Goal: Browse casually: Explore the website without a specific task or goal

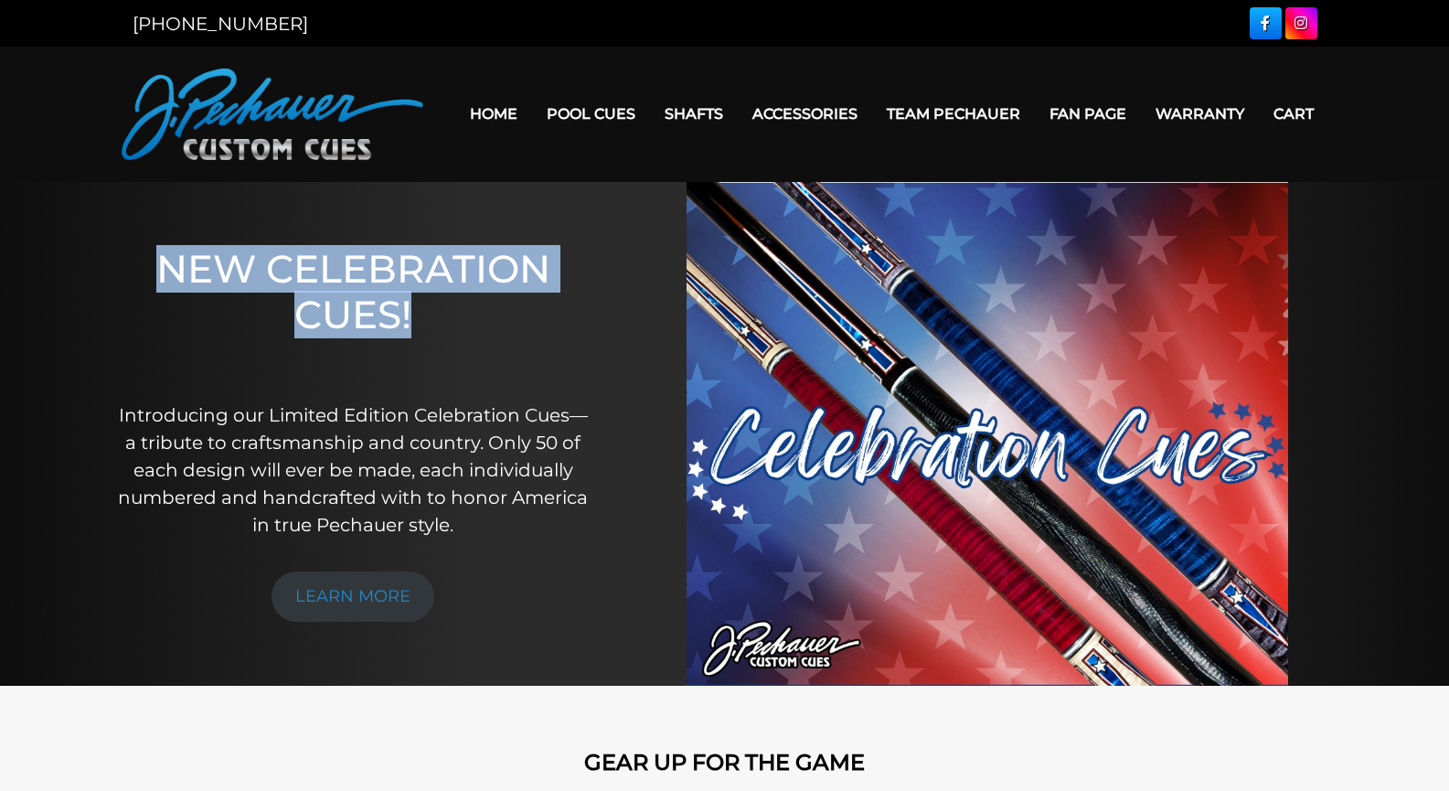
drag, startPoint x: 210, startPoint y: 282, endPoint x: 475, endPoint y: 360, distance: 276.6
click at [473, 351] on h1 "NEW CELEBRATION CUES!" at bounding box center [353, 311] width 471 height 131
click at [477, 364] on h1 "NEW CELEBRATION CUES!" at bounding box center [353, 311] width 471 height 131
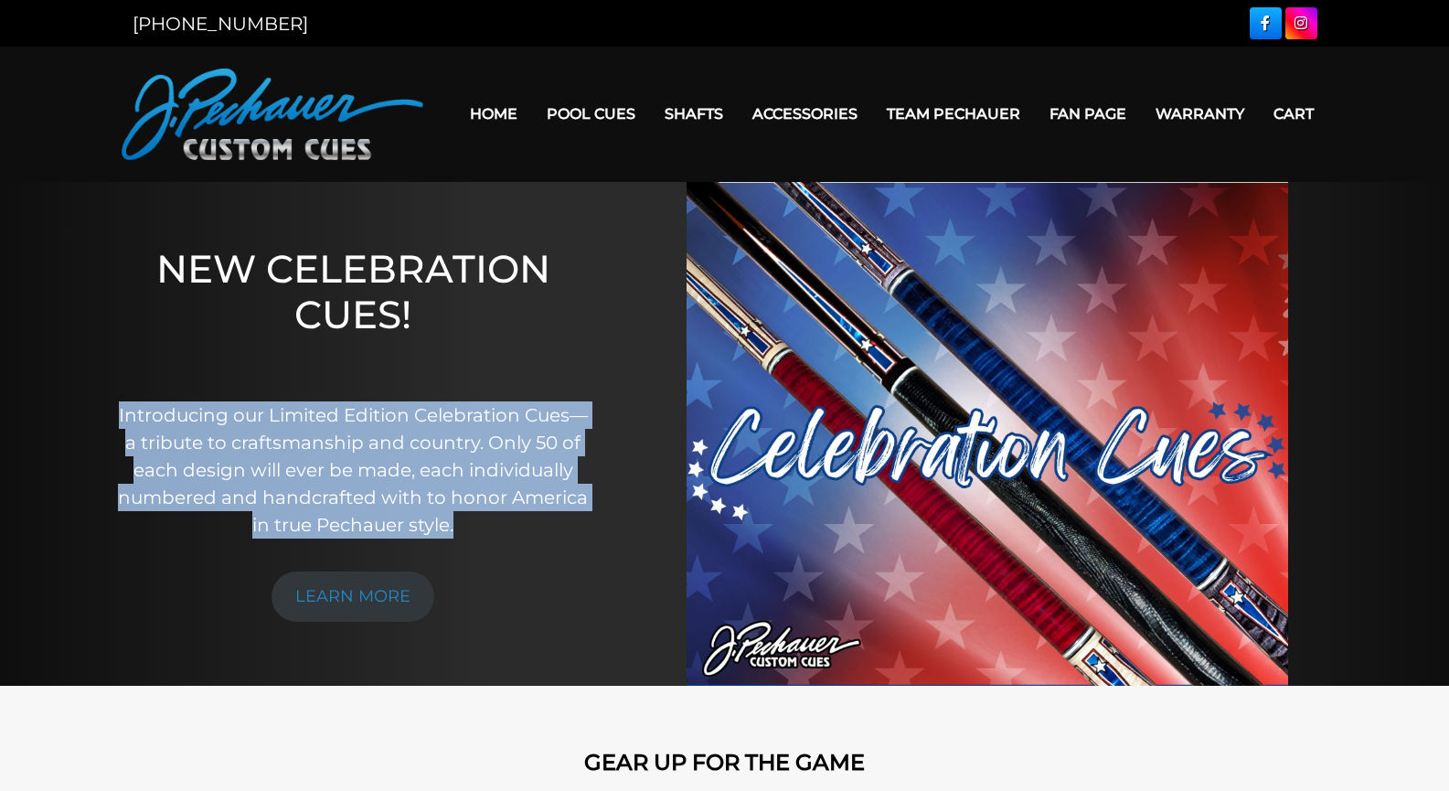
drag, startPoint x: 464, startPoint y: 360, endPoint x: 537, endPoint y: 545, distance: 198.3
click at [529, 546] on div "NEW CELEBRATION CUES! Introducing our Limited Edition Celebration Cues—a tribut…" at bounding box center [353, 434] width 507 height 505
click at [539, 543] on div "NEW CELEBRATION CUES! Introducing our Limited Edition Celebration Cues—a tribut…" at bounding box center [353, 434] width 507 height 505
drag, startPoint x: 533, startPoint y: 538, endPoint x: 468, endPoint y: 315, distance: 231.5
click at [468, 315] on div "NEW CELEBRATION CUES! Introducing our Limited Edition Celebration Cues—a tribut…" at bounding box center [353, 434] width 507 height 505
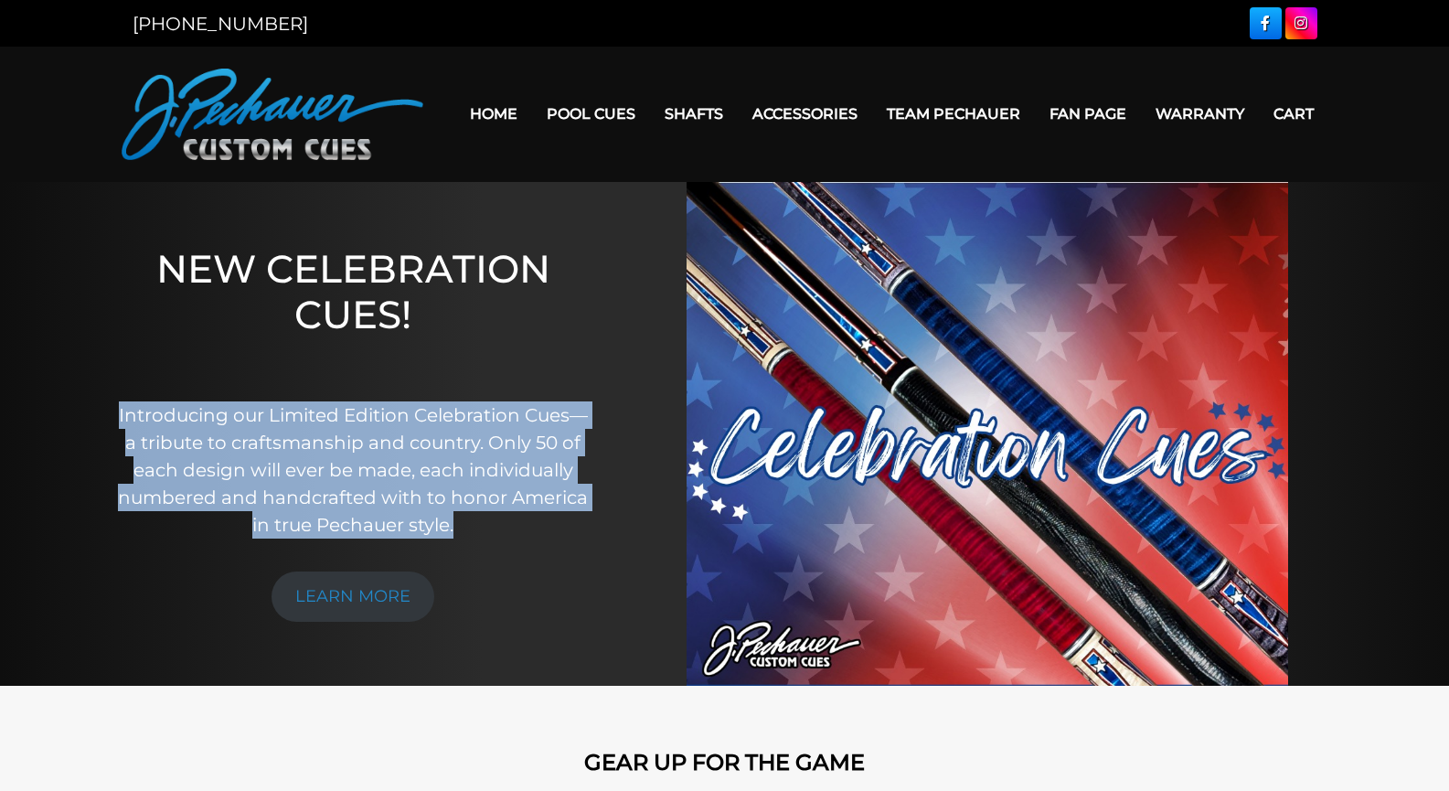
click at [473, 317] on h1 "NEW CELEBRATION CUES!" at bounding box center [353, 311] width 471 height 131
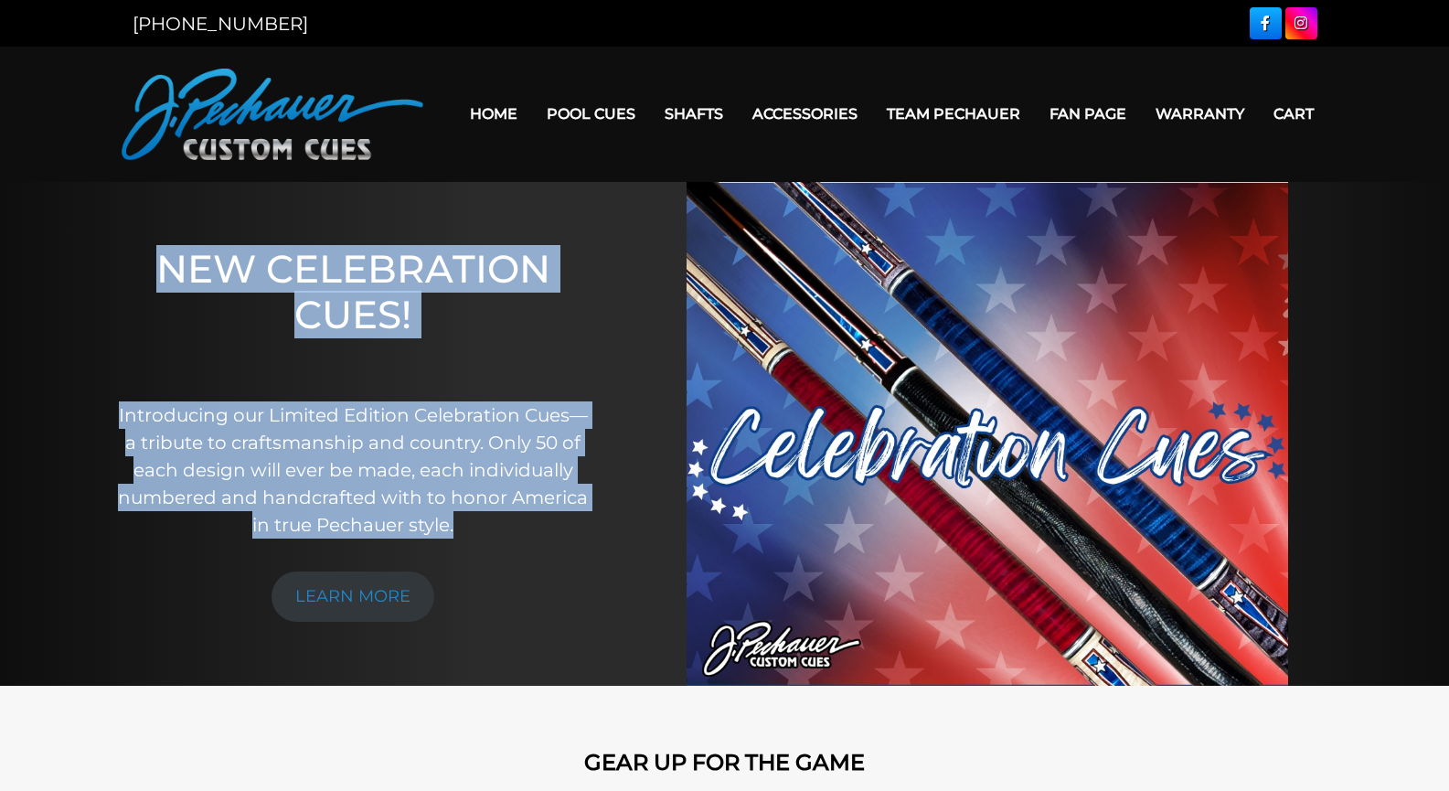
drag, startPoint x: 246, startPoint y: 283, endPoint x: 560, endPoint y: 521, distance: 394.8
click at [560, 519] on div "NEW CELEBRATION CUES! Introducing our Limited Edition Celebration Cues—a tribut…" at bounding box center [353, 434] width 507 height 505
click at [562, 523] on p "Introducing our Limited Edition Celebration Cues—a tribute to craftsmanship and…" at bounding box center [353, 469] width 471 height 137
drag, startPoint x: 494, startPoint y: 516, endPoint x: 136, endPoint y: 207, distance: 472.6
click at [132, 206] on div "NEW CELEBRATION CUES! Introducing our Limited Edition Celebration Cues—a tribut…" at bounding box center [353, 434] width 507 height 505
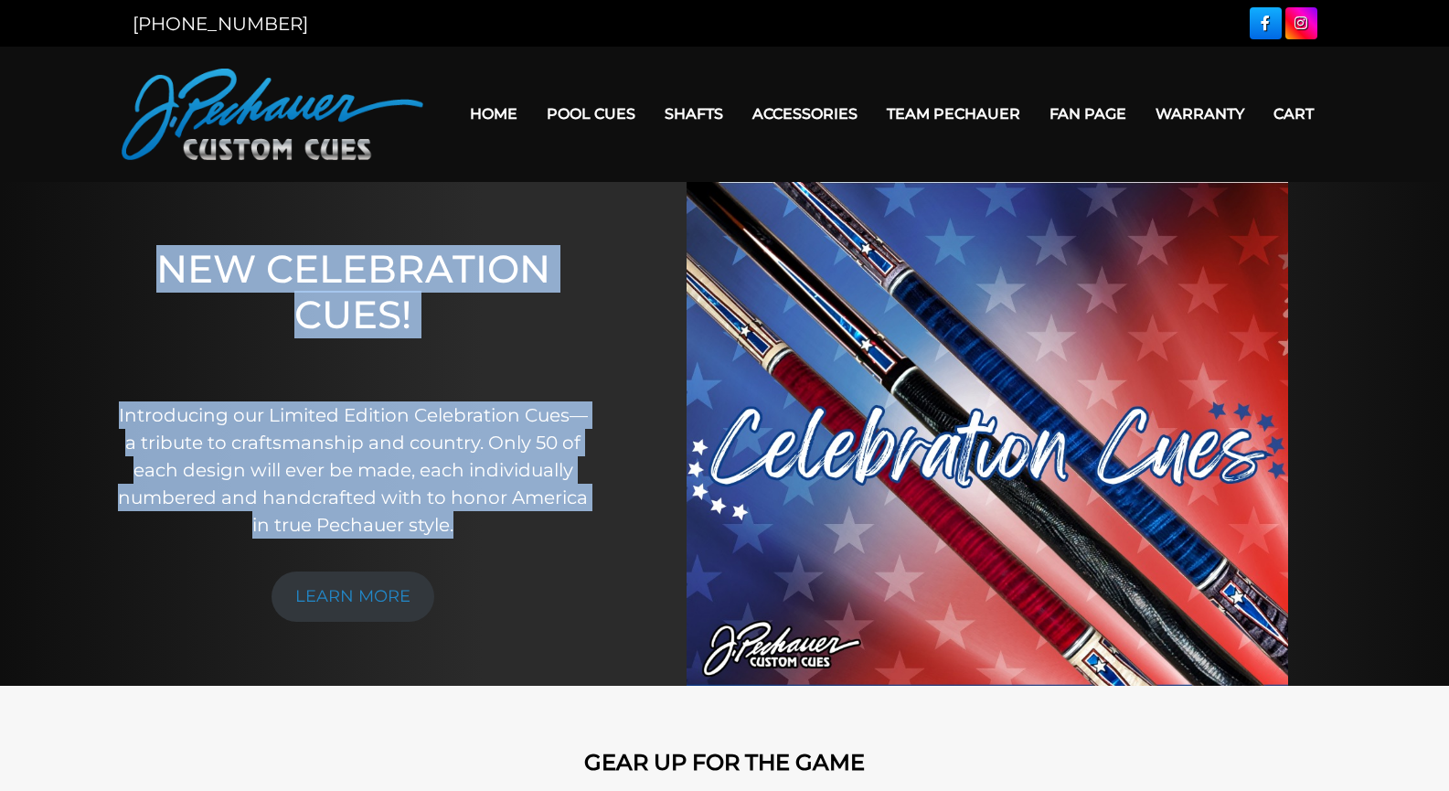
click at [186, 216] on div "NEW CELEBRATION CUES! Introducing our Limited Edition Celebration Cues—a tribut…" at bounding box center [353, 434] width 507 height 505
drag, startPoint x: 120, startPoint y: 228, endPoint x: 542, endPoint y: 540, distance: 525.6
click at [539, 538] on div "NEW CELEBRATION CUES! Introducing our Limited Edition Celebration Cues—a tribut…" at bounding box center [353, 434] width 507 height 505
click at [544, 539] on div "NEW CELEBRATION CUES! Introducing our Limited Edition Celebration Cues—a tribut…" at bounding box center [353, 434] width 507 height 505
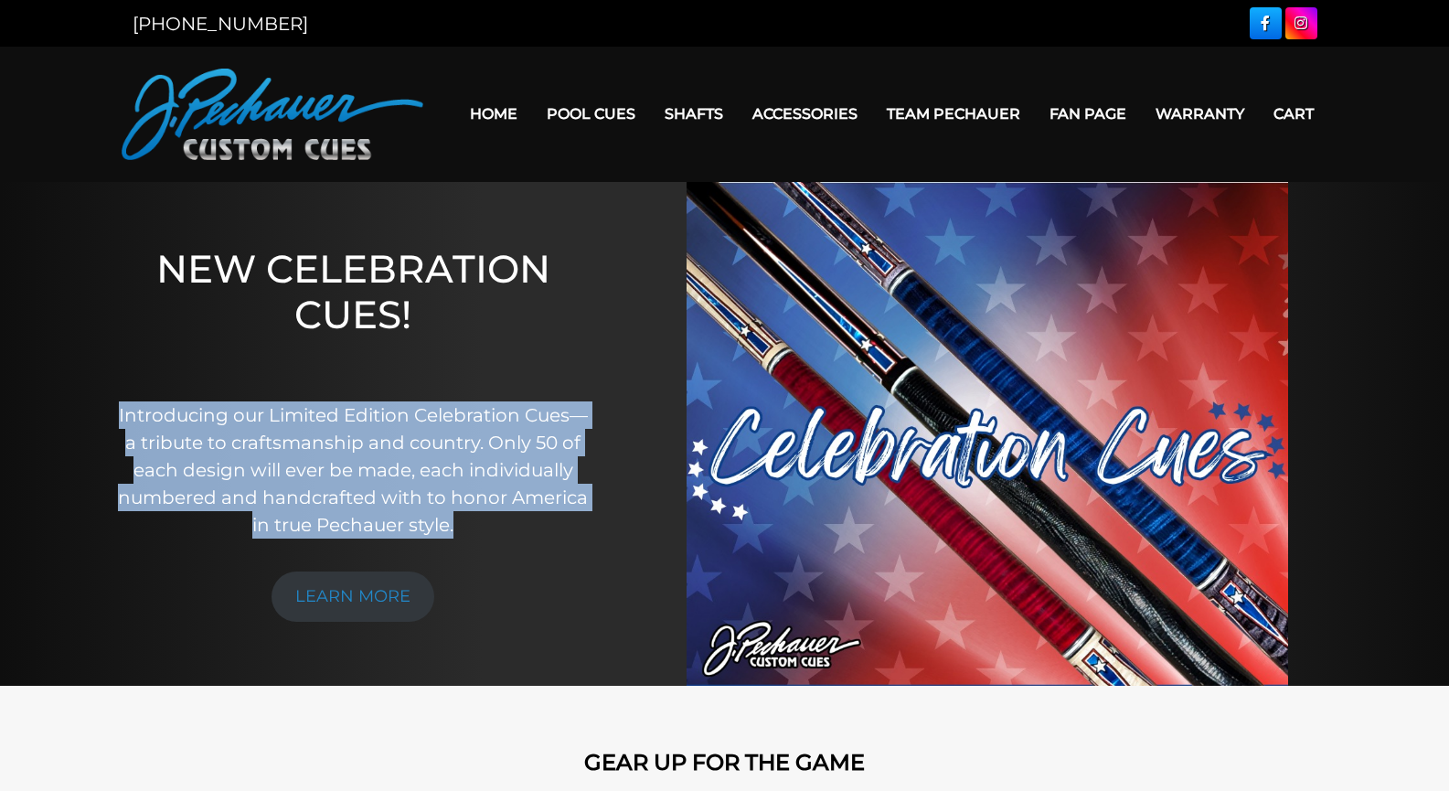
drag, startPoint x: 495, startPoint y: 302, endPoint x: 524, endPoint y: 531, distance: 231.4
click at [521, 531] on div "NEW CELEBRATION CUES! Introducing our Limited Edition Celebration Cues—a tribut…" at bounding box center [353, 434] width 507 height 505
click at [524, 531] on p "Introducing our Limited Edition Celebration Cues—a tribute to craftsmanship and…" at bounding box center [353, 469] width 471 height 137
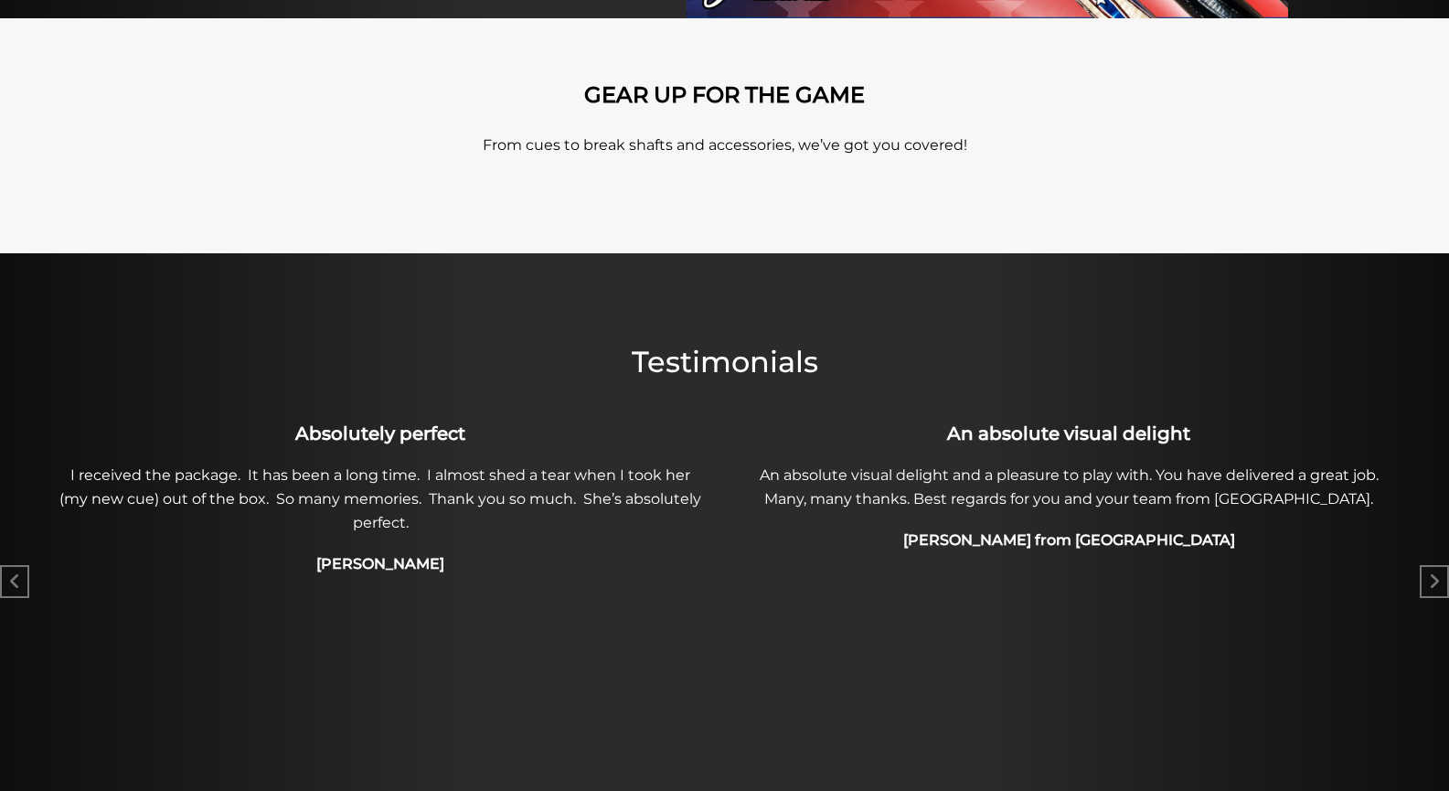
scroll to position [670, 0]
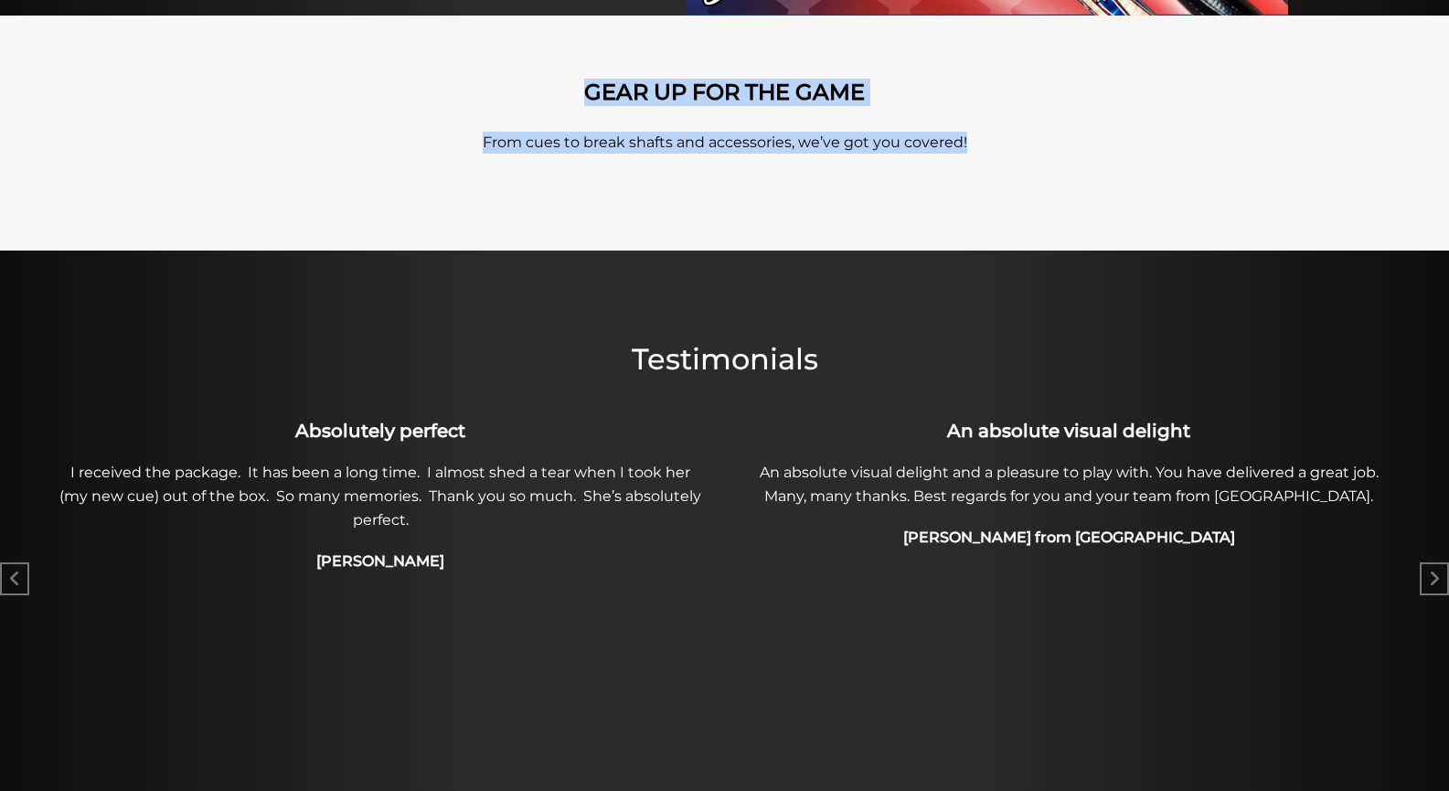
drag, startPoint x: 487, startPoint y: 106, endPoint x: 1019, endPoint y: 174, distance: 535.5
click at [1019, 174] on div "GEAR UP FOR THE GAME From cues to break shafts and accessories, we’ve got you c…" at bounding box center [725, 133] width 1042 height 107
click at [1051, 183] on div "GEAR UP FOR THE GAME From cues to break shafts and accessories, we’ve got you c…" at bounding box center [725, 133] width 1042 height 107
drag, startPoint x: 504, startPoint y: 129, endPoint x: 966, endPoint y: 155, distance: 463.4
click at [949, 155] on div "GEAR UP FOR THE GAME From cues to break shafts and accessories, we’ve got you c…" at bounding box center [725, 133] width 1042 height 107
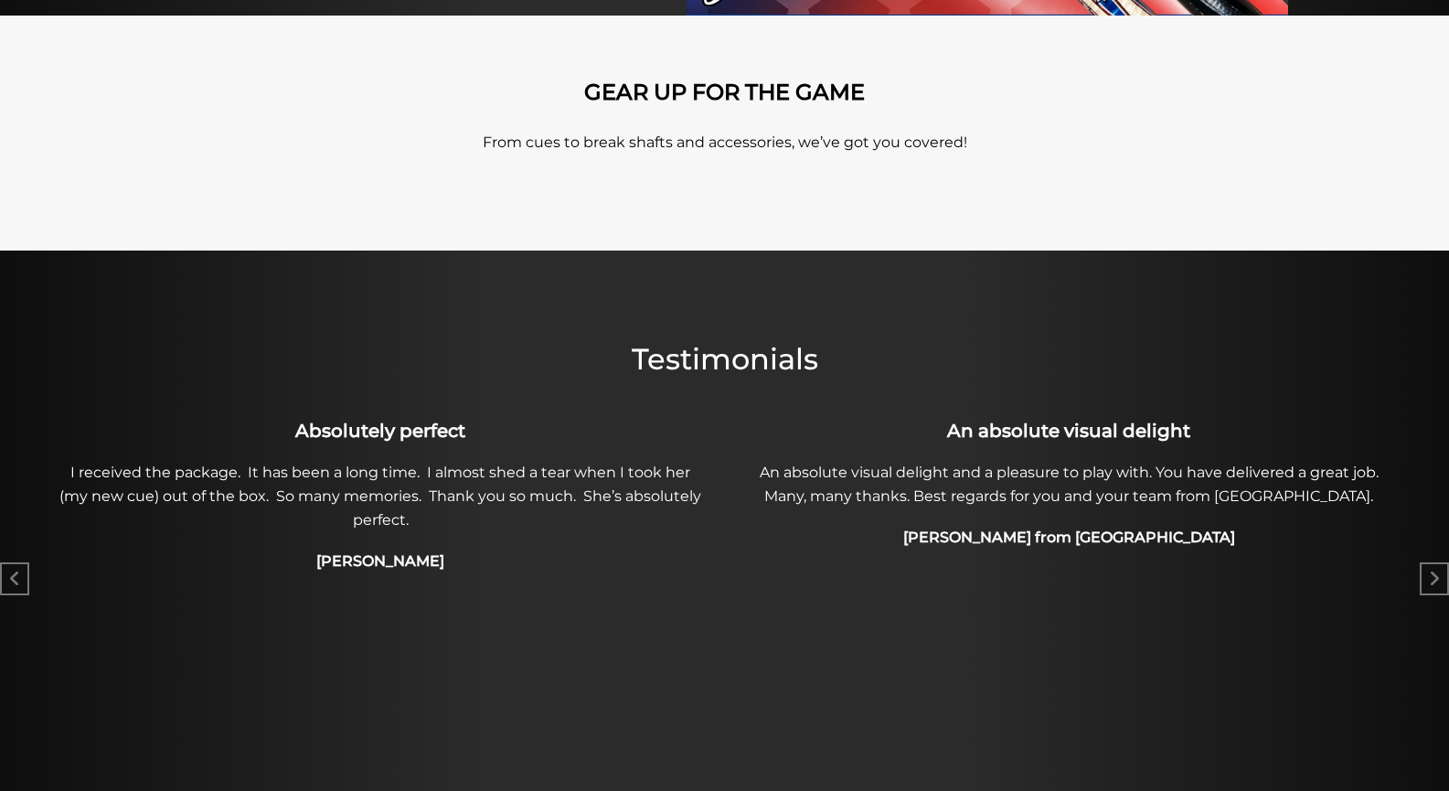
click at [991, 154] on div "GEAR UP FOR THE GAME From cues to break shafts and accessories, we’ve got you c…" at bounding box center [725, 133] width 1042 height 107
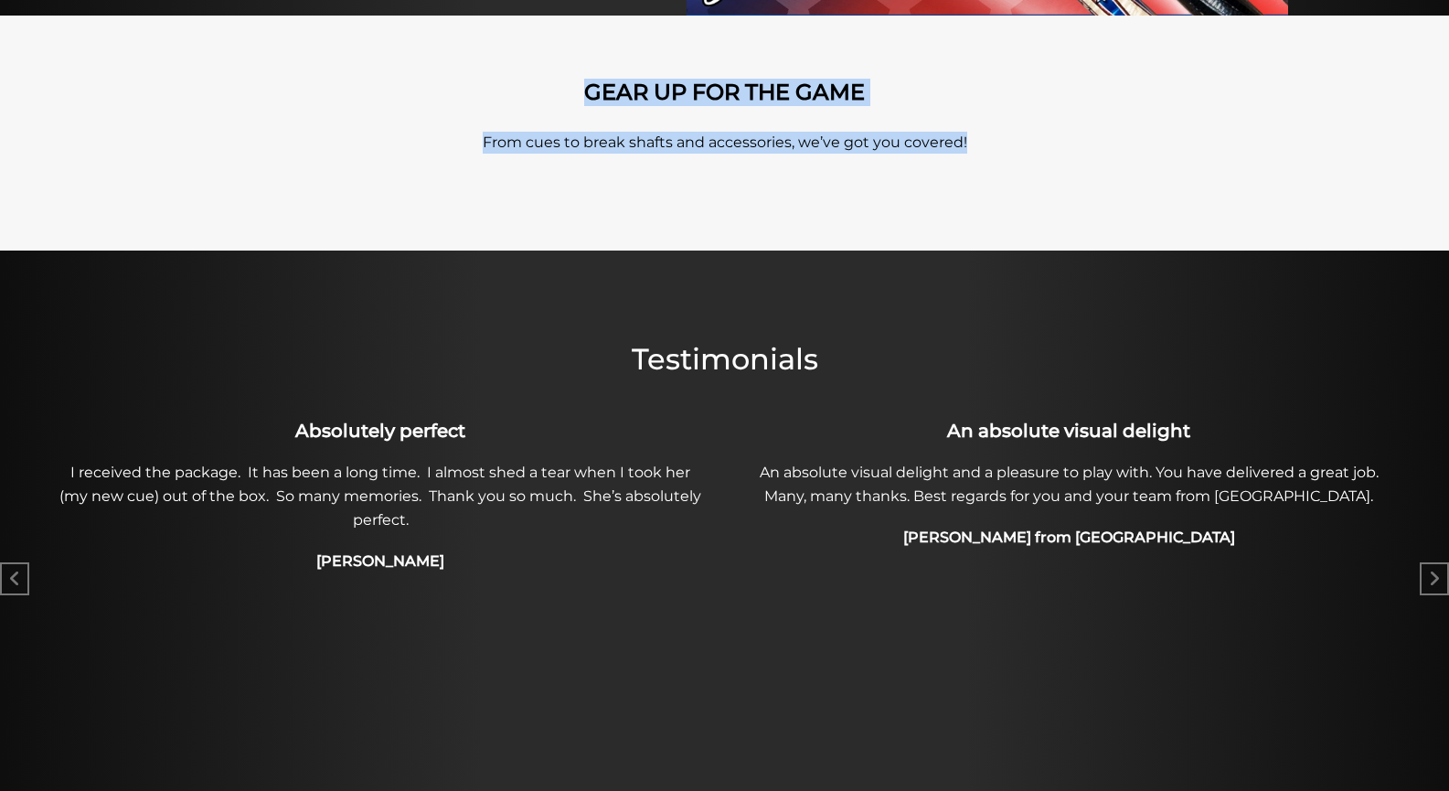
drag, startPoint x: 325, startPoint y: 80, endPoint x: 994, endPoint y: 153, distance: 673.2
click at [987, 152] on div "GEAR UP FOR THE GAME From cues to break shafts and accessories, we’ve got you c…" at bounding box center [724, 133] width 1449 height 235
click at [998, 153] on p "From cues to break shafts and accessories, we’ve got you covered!" at bounding box center [725, 143] width 1042 height 22
drag, startPoint x: 408, startPoint y: 110, endPoint x: 1010, endPoint y: 167, distance: 605.3
click at [1010, 167] on div "GEAR UP FOR THE GAME From cues to break shafts and accessories, we’ve got you c…" at bounding box center [725, 133] width 1042 height 107
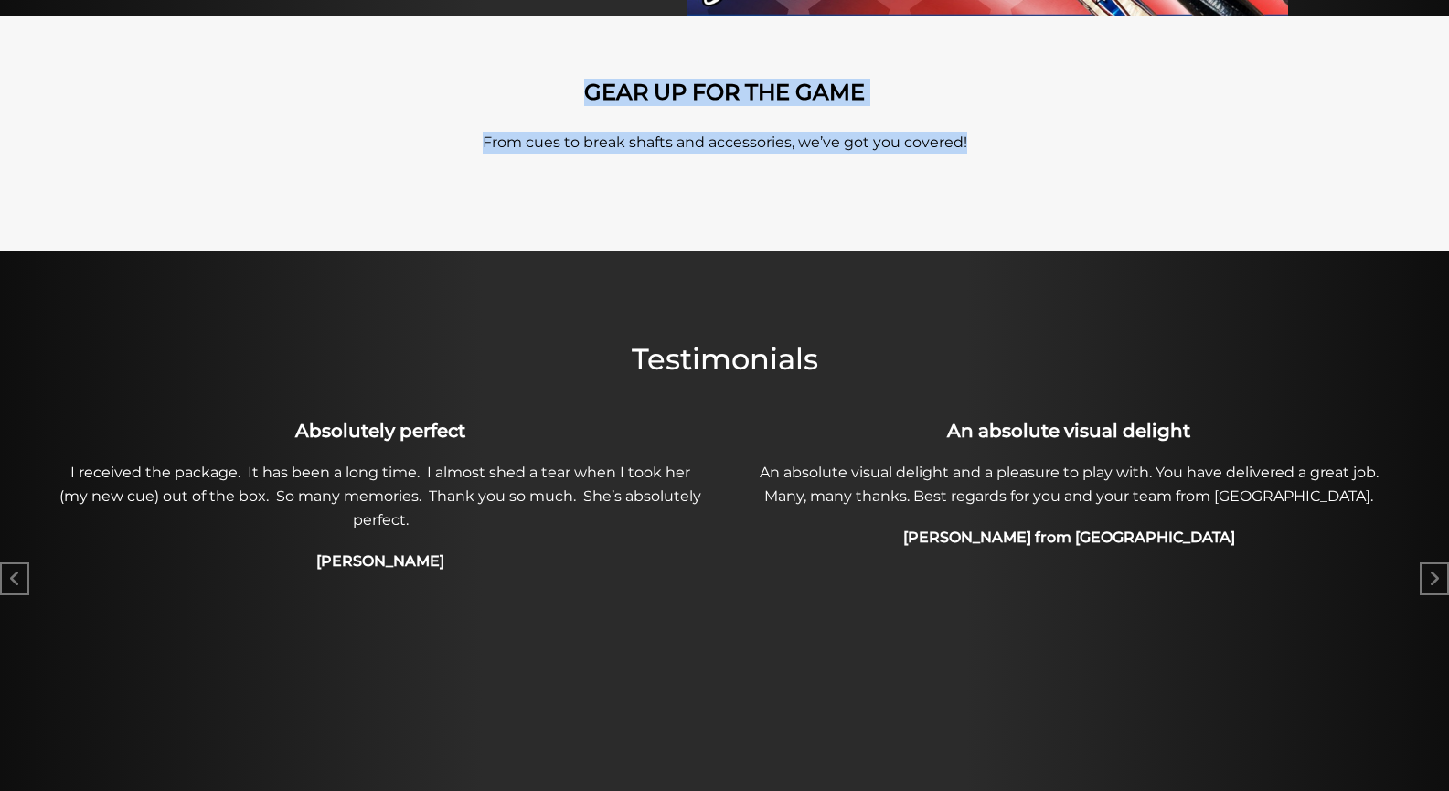
click at [1024, 170] on div "GEAR UP FOR THE GAME From cues to break shafts and accessories, we’ve got you c…" at bounding box center [725, 133] width 1042 height 107
drag, startPoint x: 440, startPoint y: 92, endPoint x: 1051, endPoint y: 136, distance: 612.3
click at [1048, 136] on div "GEAR UP FOR THE GAME From cues to break shafts and accessories, we’ve got you c…" at bounding box center [725, 133] width 1042 height 107
click at [1051, 136] on p "From cues to break shafts and accessories, we’ve got you covered!" at bounding box center [725, 143] width 1042 height 22
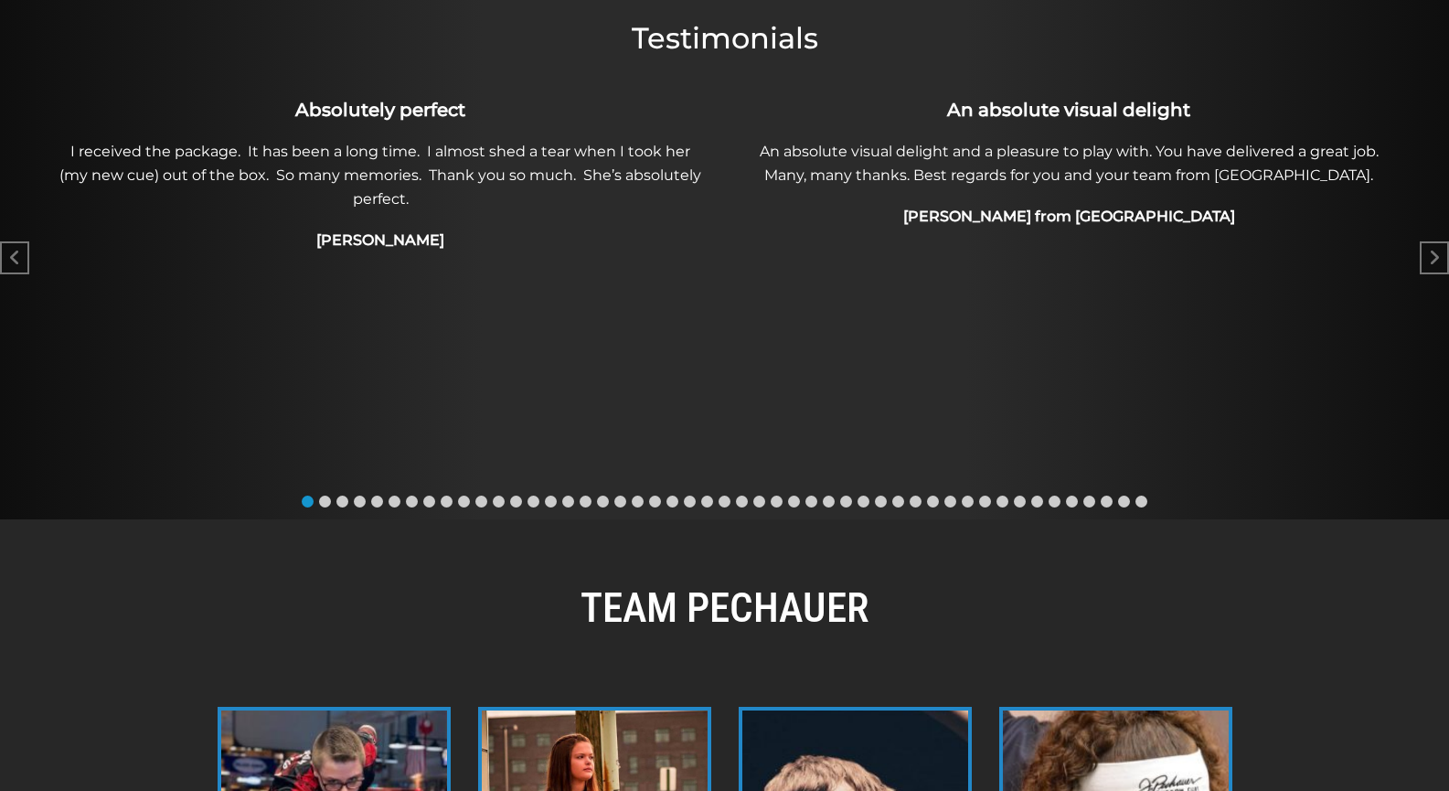
scroll to position [992, 0]
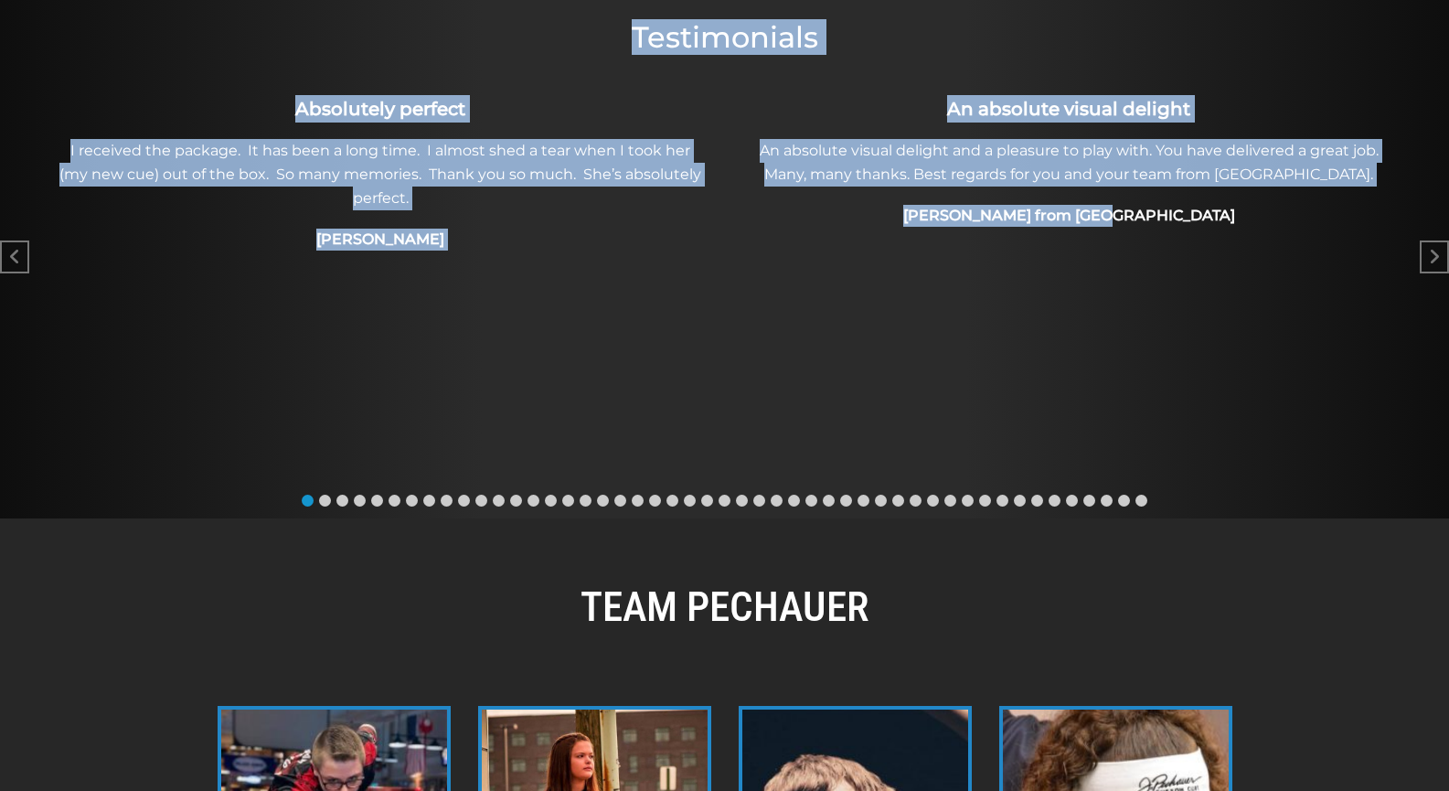
drag, startPoint x: 817, startPoint y: 108, endPoint x: 932, endPoint y: 463, distance: 372.7
click at [1176, 238] on div "NEW CELEBRATION CUES! Introducing our Limited Edition Celebration Cues—a tribut…" at bounding box center [724, 676] width 1449 height 2972
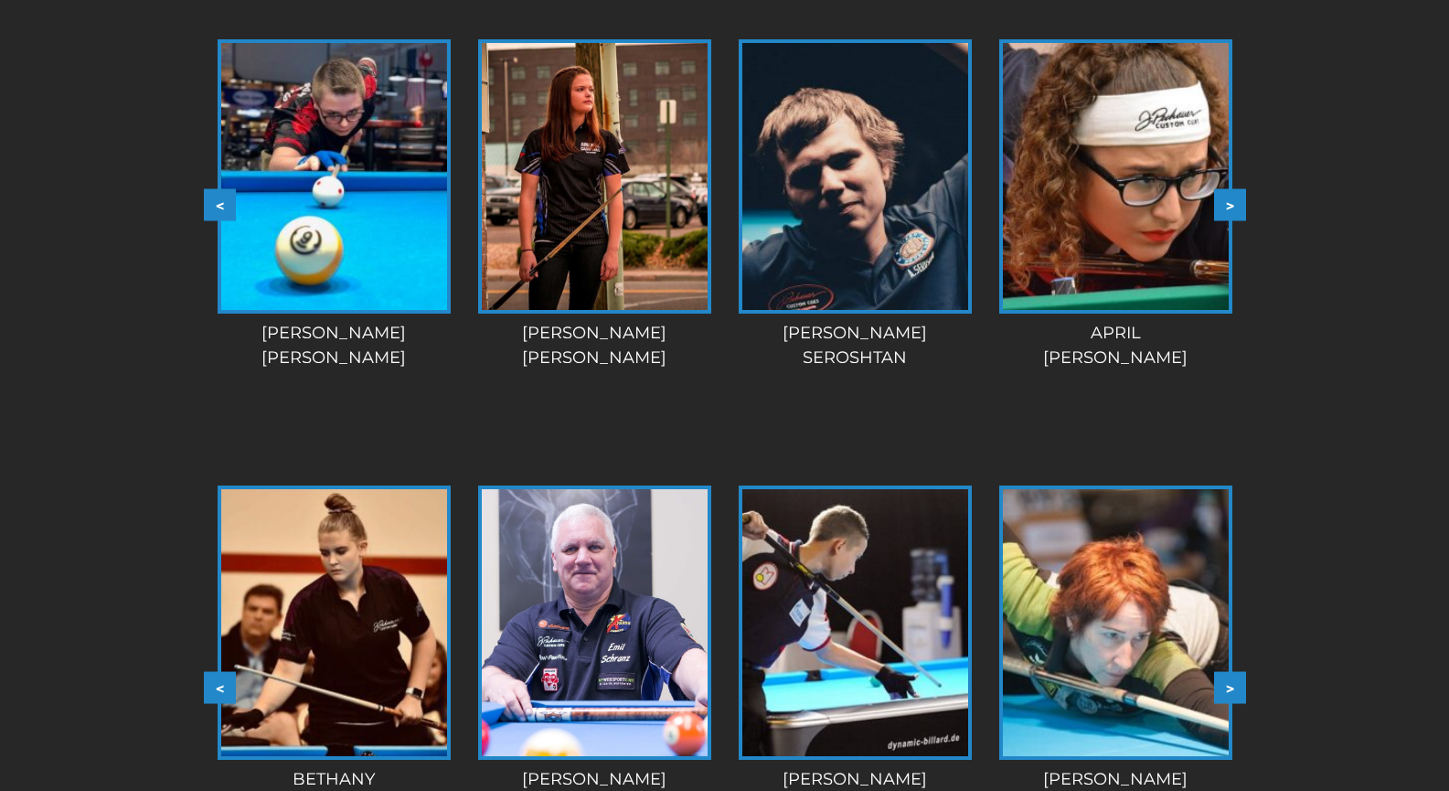
scroll to position [1657, 0]
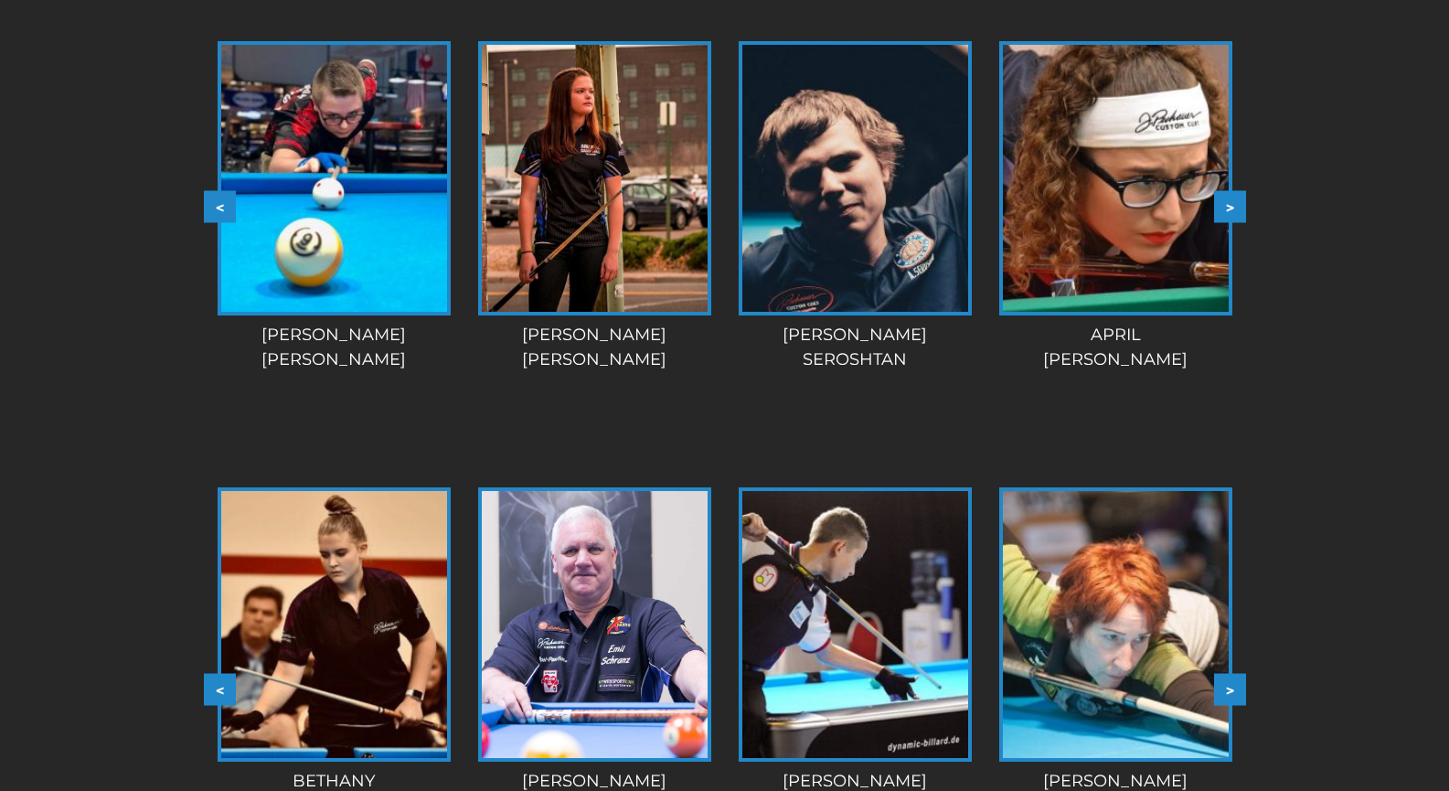
click at [1235, 209] on button ">" at bounding box center [1230, 206] width 32 height 32
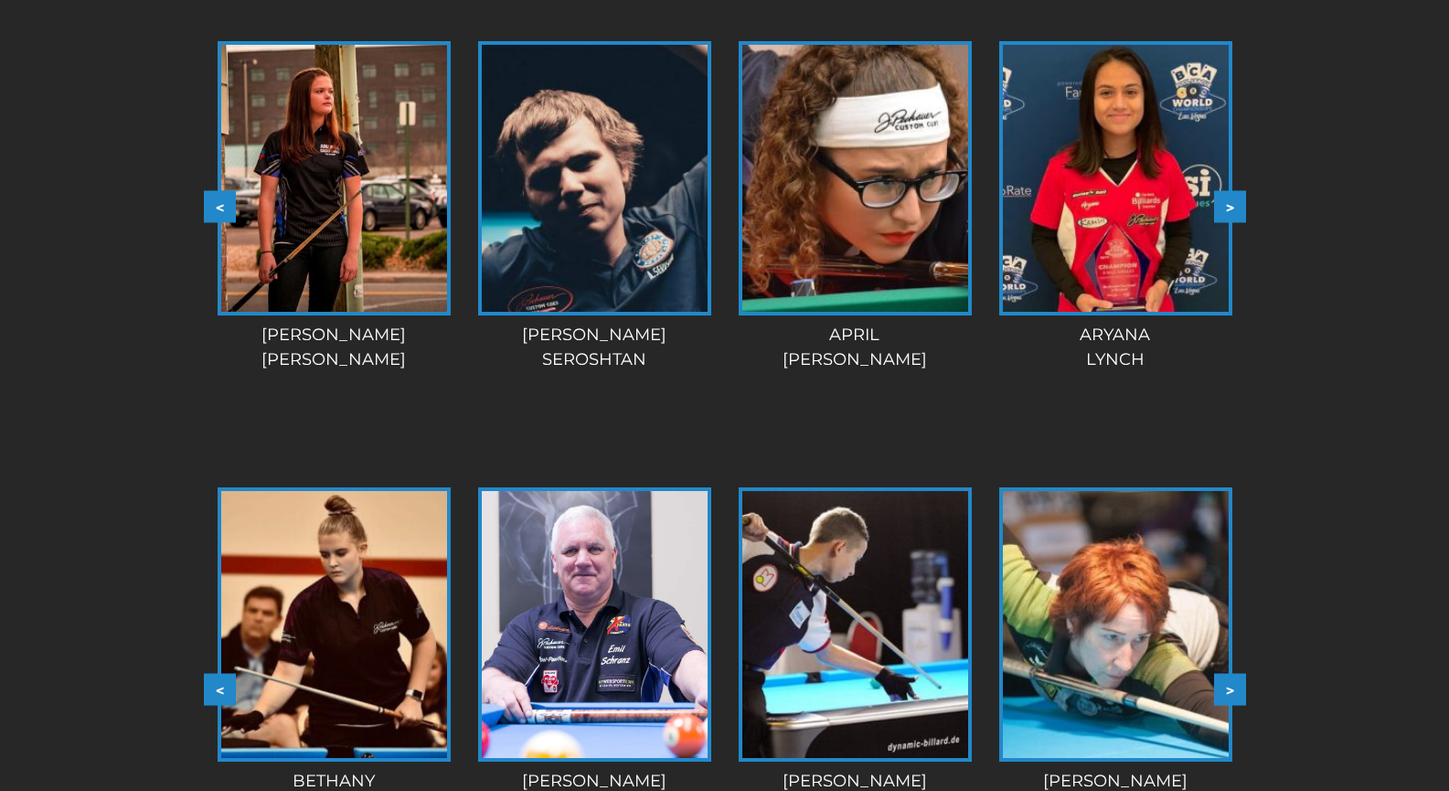
click at [1234, 208] on button ">" at bounding box center [1230, 206] width 32 height 32
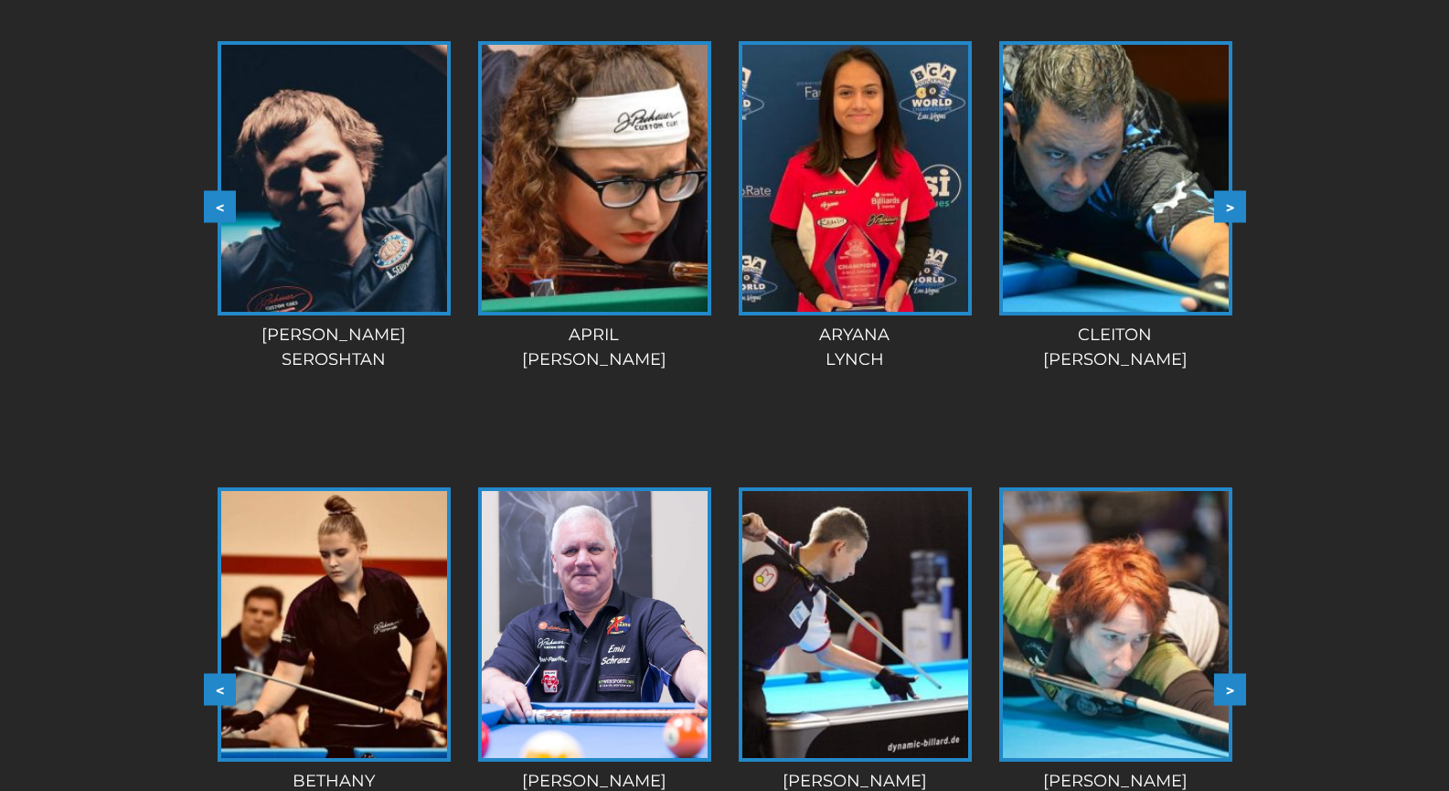
click at [1234, 208] on button ">" at bounding box center [1230, 206] width 32 height 32
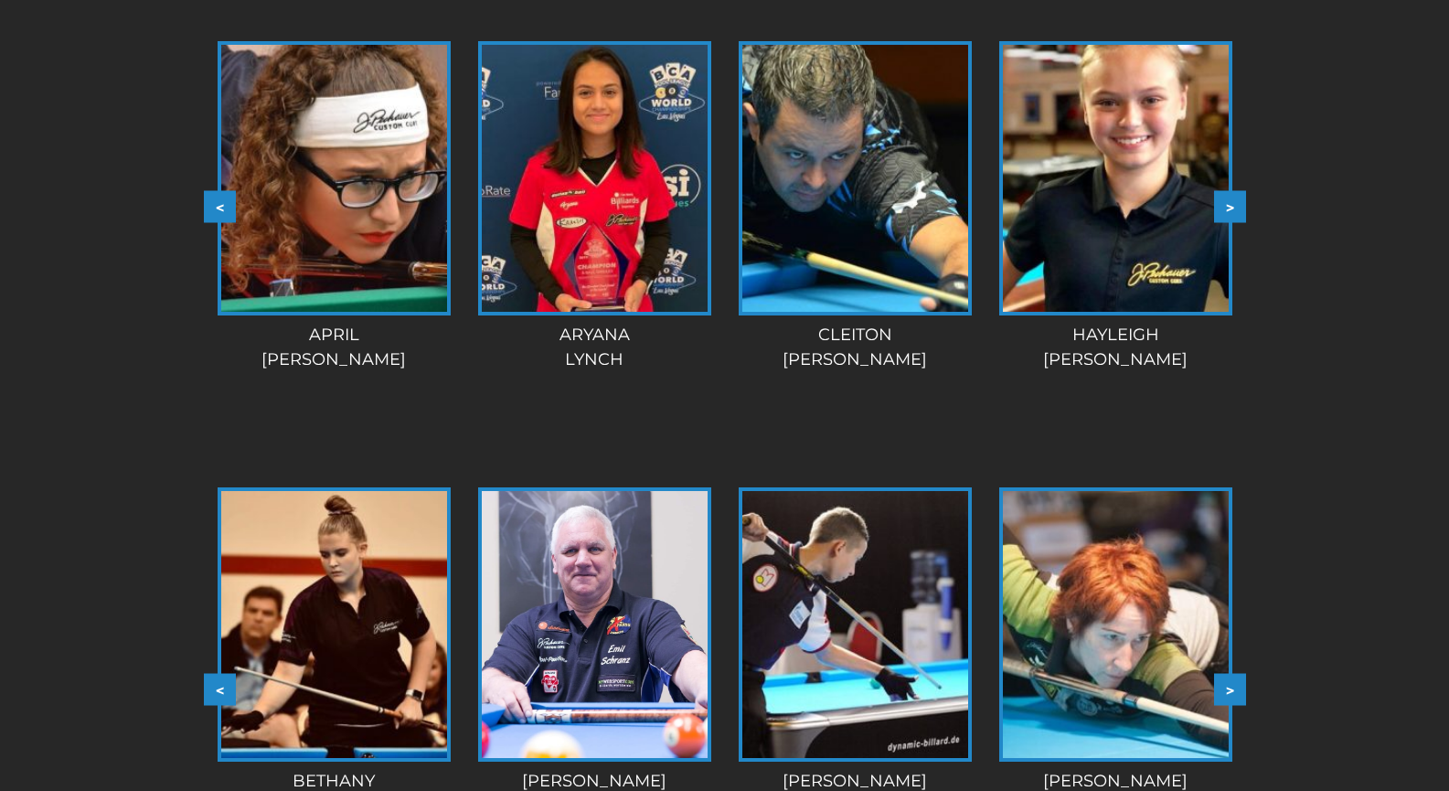
click at [1234, 208] on button ">" at bounding box center [1230, 206] width 32 height 32
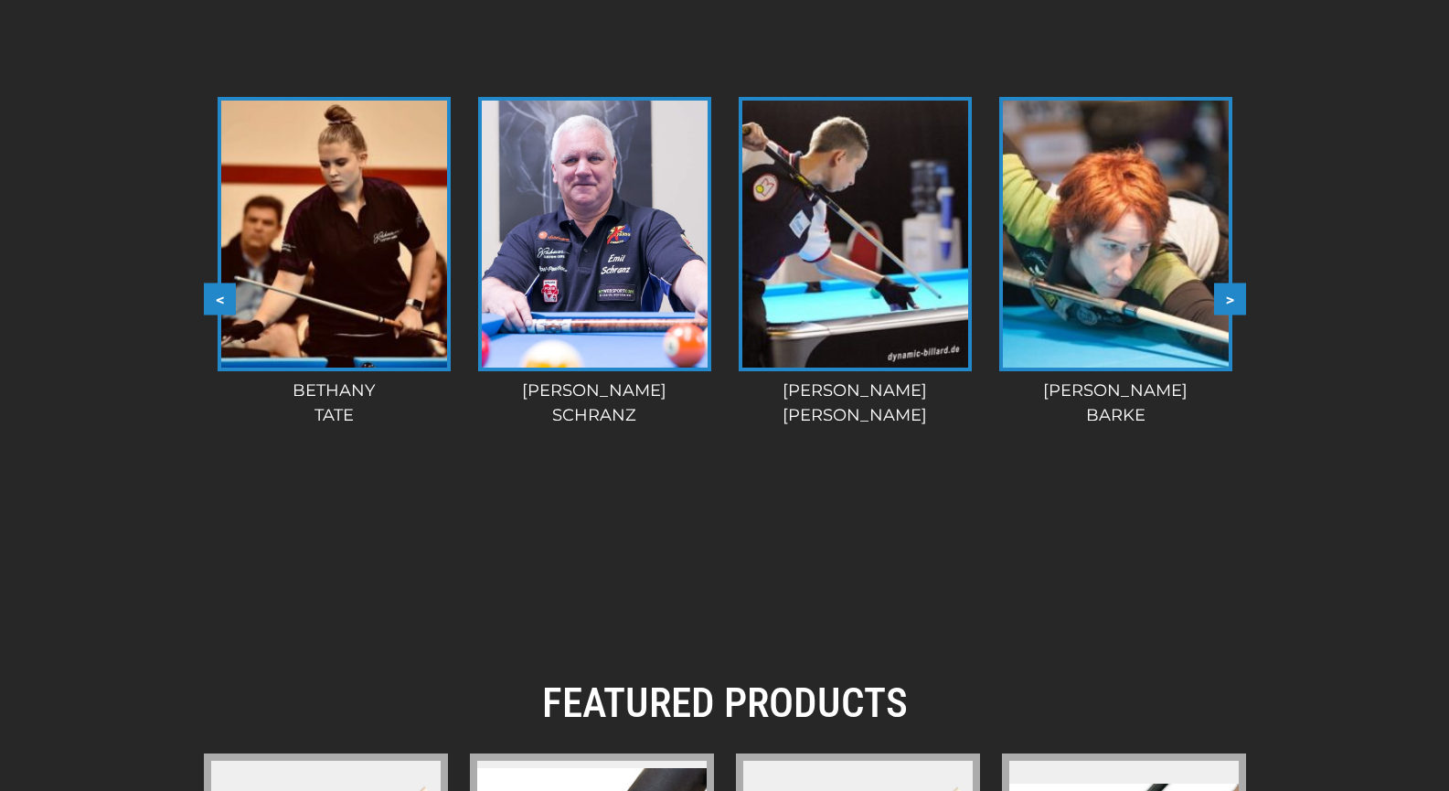
scroll to position [2054, 0]
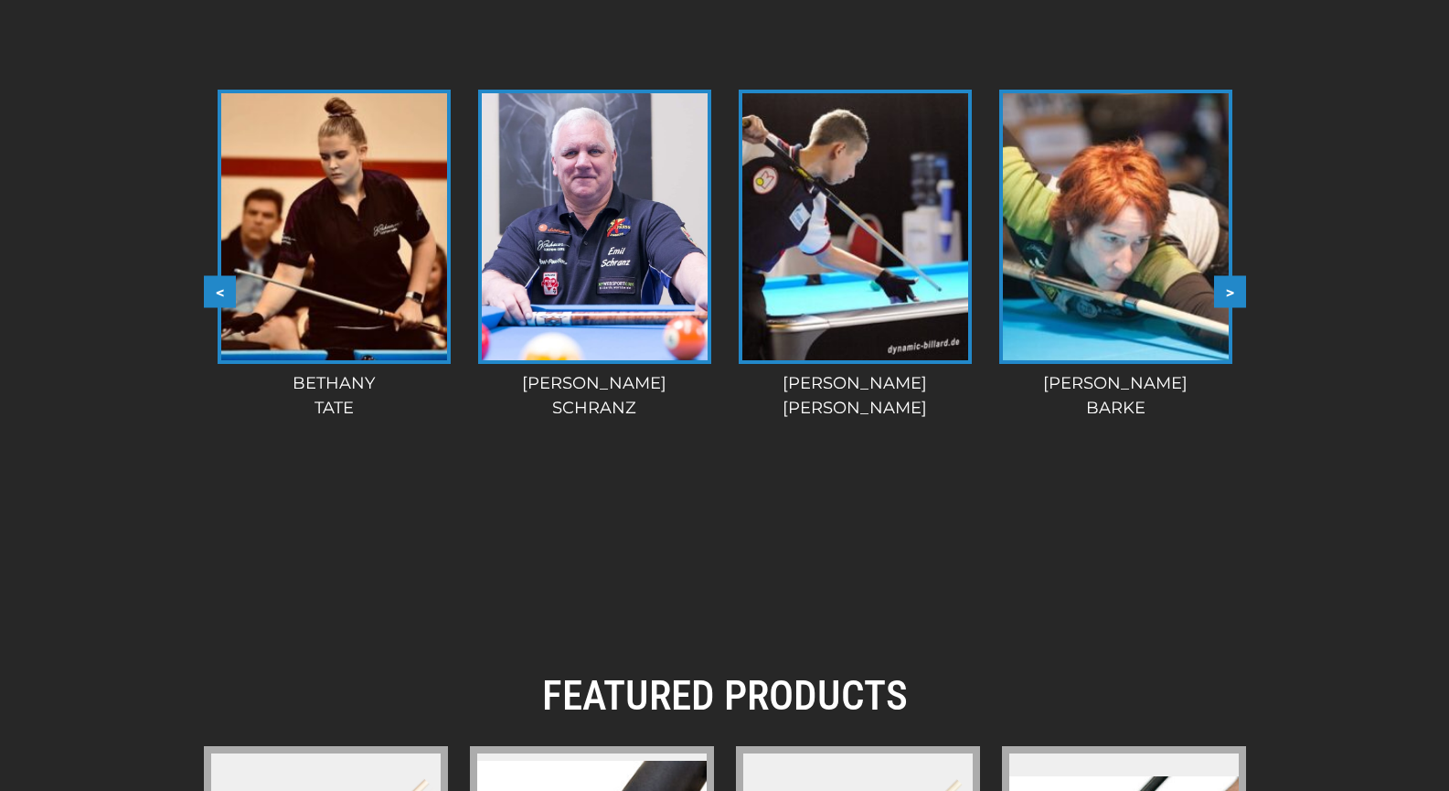
click at [1230, 293] on button ">" at bounding box center [1230, 292] width 32 height 32
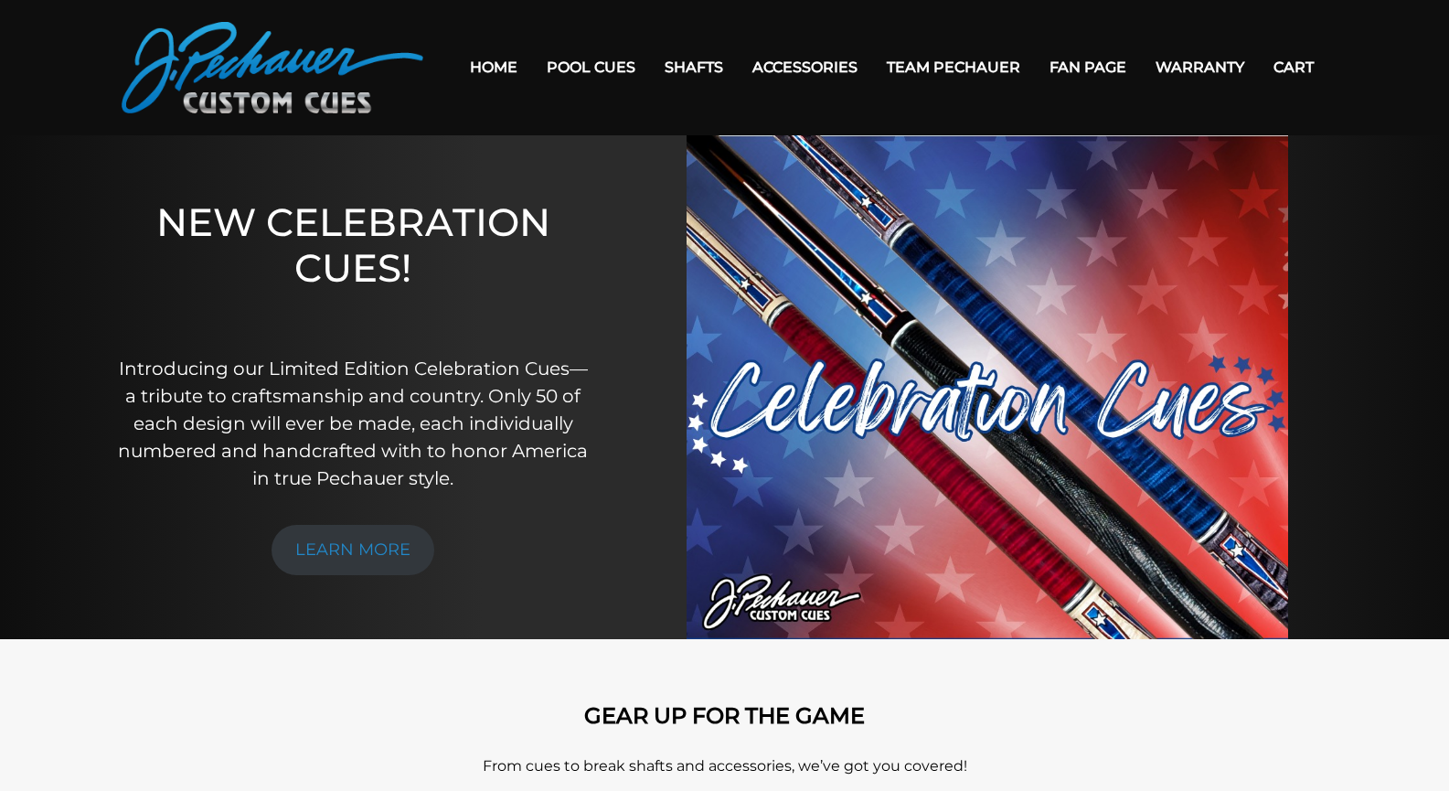
scroll to position [0, 0]
